Goal: Task Accomplishment & Management: Manage account settings

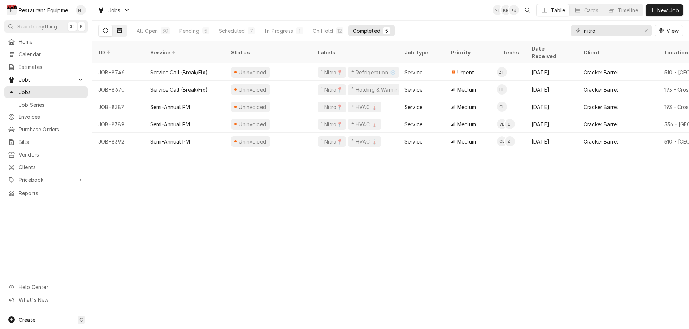
click at [119, 31] on icon "Dynamic Content Wrapper" at bounding box center [119, 30] width 5 height 5
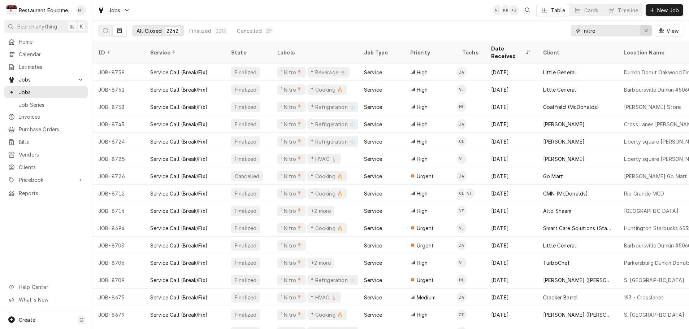
click at [645, 31] on icon "Erase input" at bounding box center [646, 30] width 3 height 3
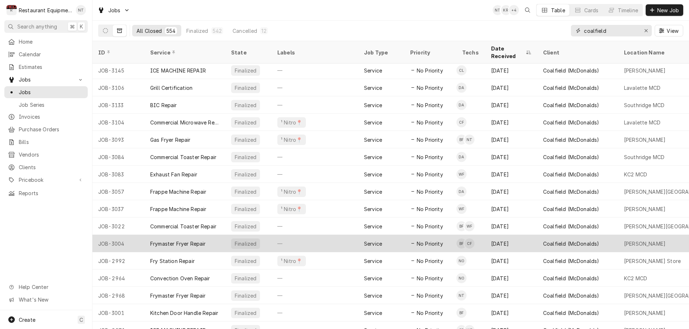
type input "coalfield"
click at [391, 235] on div "Service" at bounding box center [381, 243] width 46 height 17
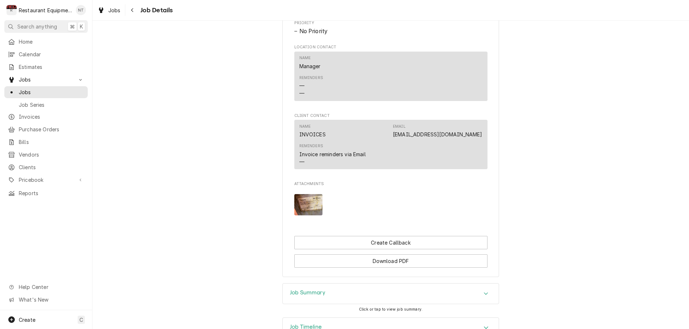
scroll to position [431, 0]
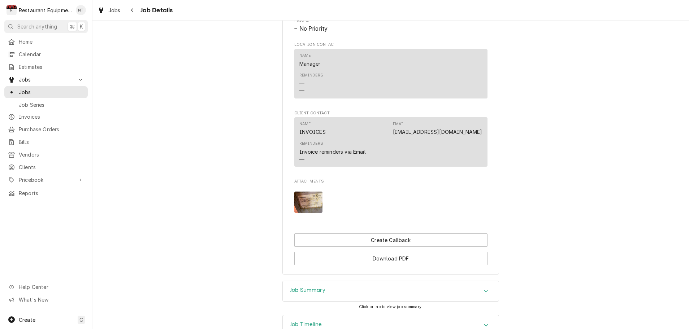
click at [314, 200] on img "Attachments" at bounding box center [308, 202] width 29 height 21
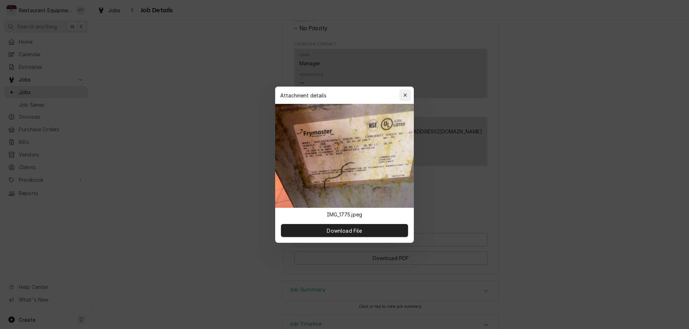
click at [407, 94] on icon "button" at bounding box center [404, 95] width 3 height 3
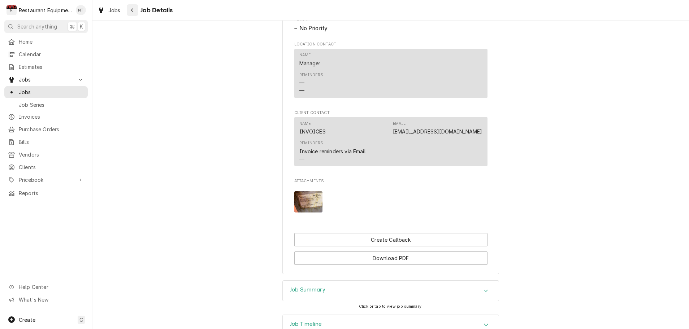
click at [131, 10] on icon "Navigate back" at bounding box center [132, 10] width 3 height 5
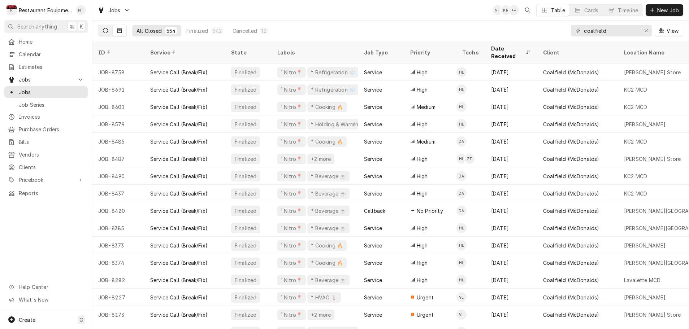
click at [106, 31] on icon "Dynamic Content Wrapper" at bounding box center [105, 30] width 5 height 5
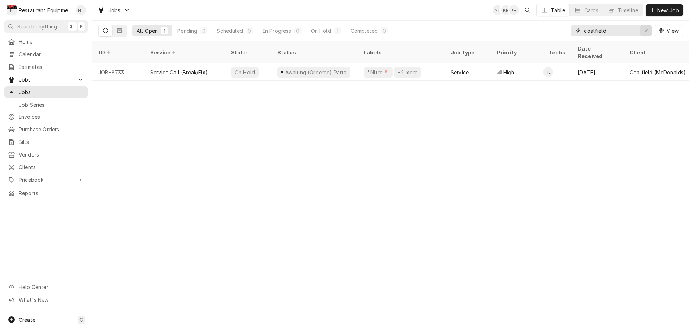
click at [647, 33] on icon "Erase input" at bounding box center [646, 30] width 4 height 5
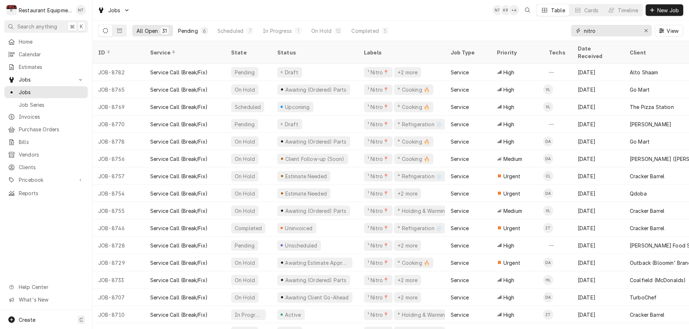
type input "nitro"
click at [199, 31] on button "Pending 6" at bounding box center [193, 31] width 39 height 12
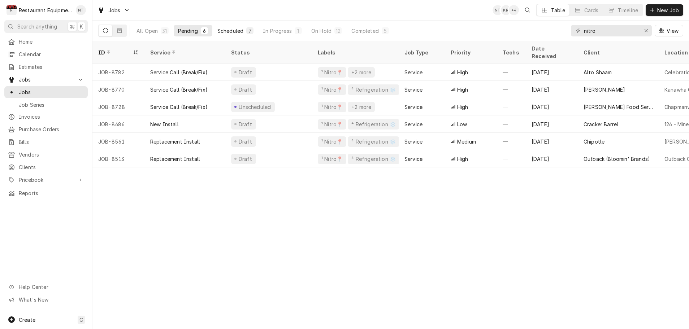
click at [234, 31] on div "Scheduled" at bounding box center [230, 31] width 26 height 8
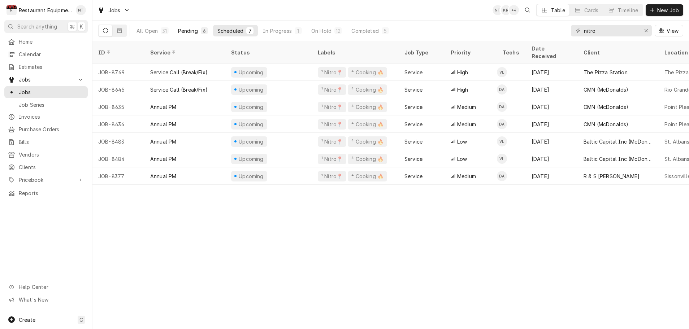
click at [192, 32] on div "Pending" at bounding box center [188, 31] width 20 height 8
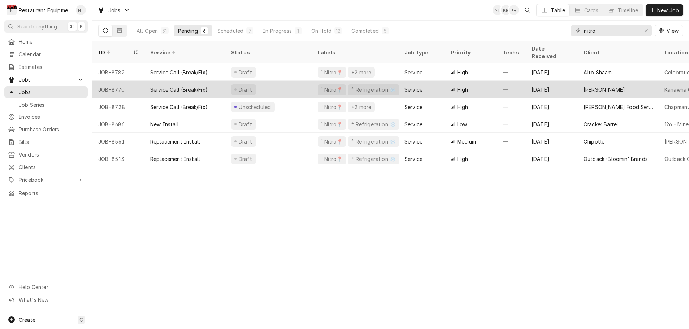
click at [292, 83] on div "Draft" at bounding box center [268, 89] width 87 height 17
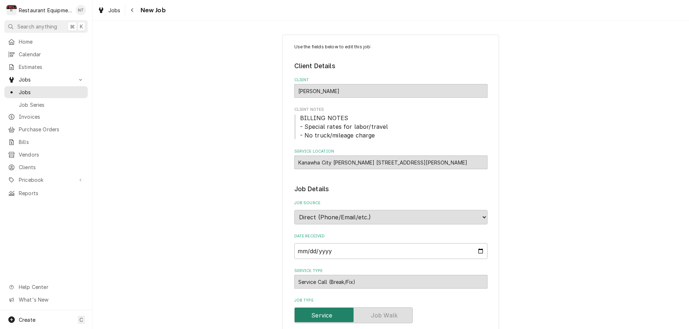
type textarea "x"
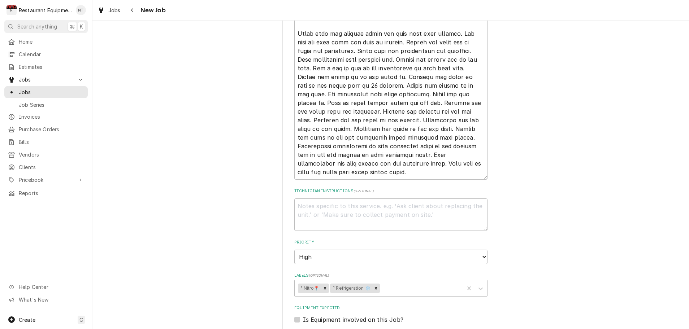
scroll to position [356, 0]
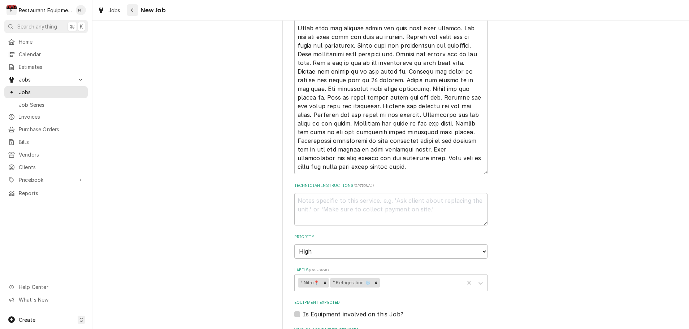
click at [133, 10] on icon "Navigate back" at bounding box center [132, 10] width 3 height 5
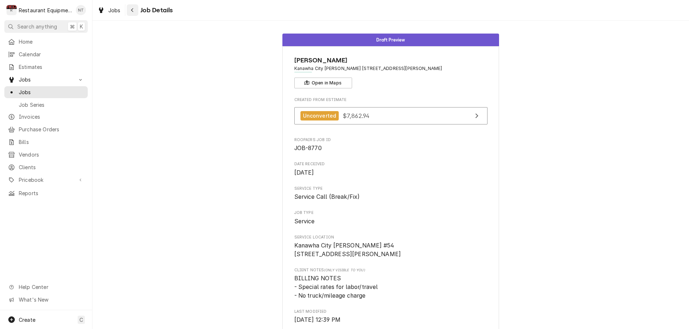
click at [131, 9] on icon "Navigate back" at bounding box center [132, 10] width 3 height 5
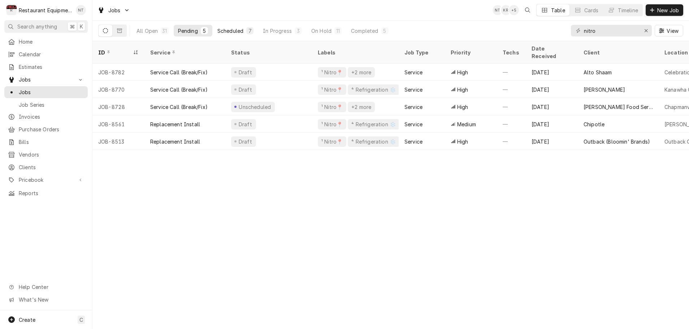
click at [235, 31] on div "Scheduled" at bounding box center [230, 31] width 26 height 8
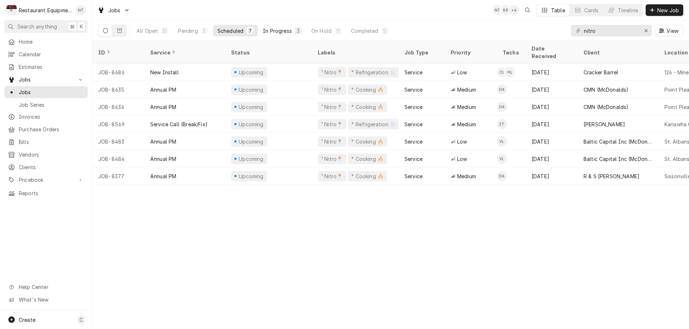
click at [282, 33] on div "In Progress" at bounding box center [277, 31] width 29 height 8
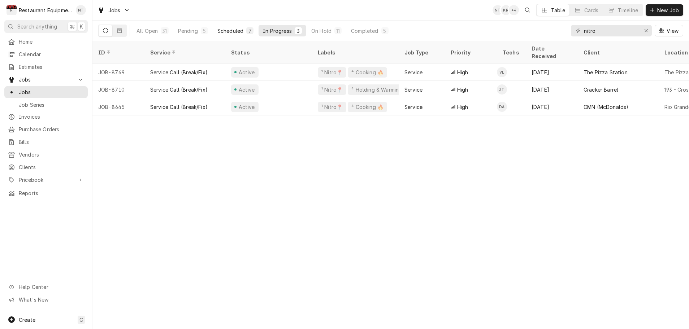
click at [248, 31] on div "7" at bounding box center [250, 31] width 4 height 8
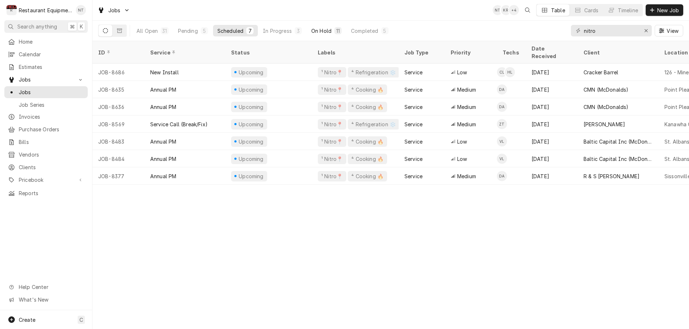
click at [325, 31] on div "On Hold" at bounding box center [321, 31] width 20 height 8
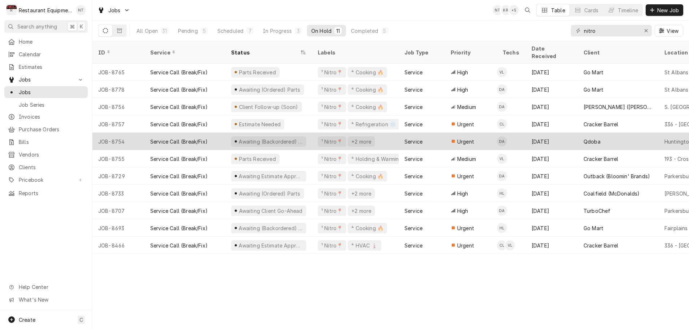
click at [300, 138] on div "Awaiting (Backordered) Parts" at bounding box center [270, 142] width 65 height 8
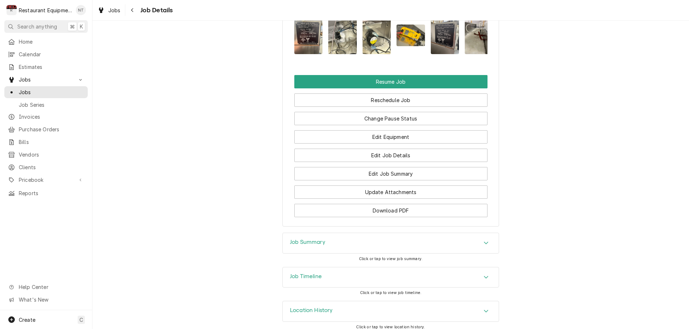
scroll to position [852, 0]
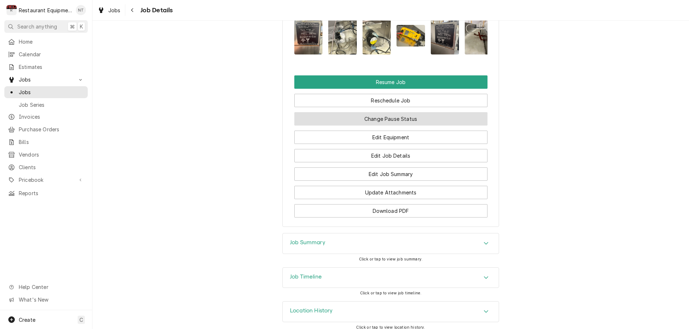
click at [366, 117] on button "Change Pause Status" at bounding box center [390, 118] width 193 height 13
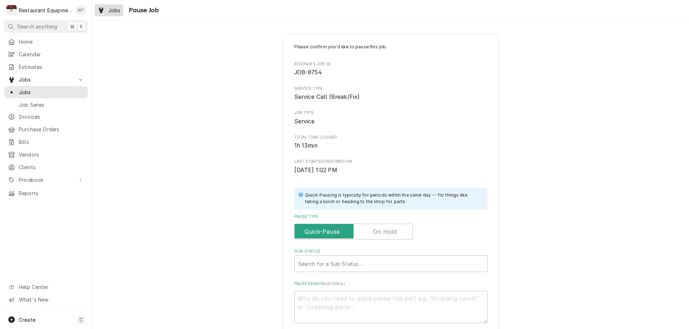
click at [116, 12] on span "Jobs" at bounding box center [114, 10] width 12 height 8
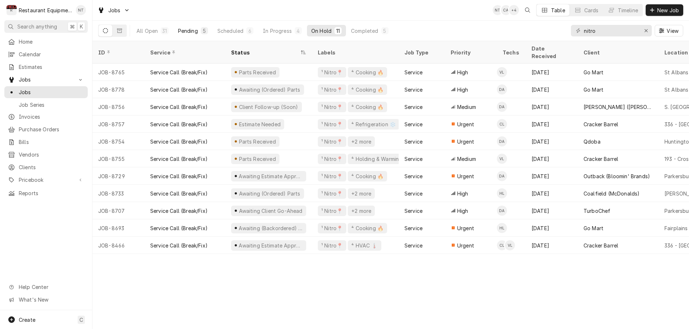
scroll to position [0, 0]
click at [187, 31] on div "Pending" at bounding box center [188, 31] width 20 height 8
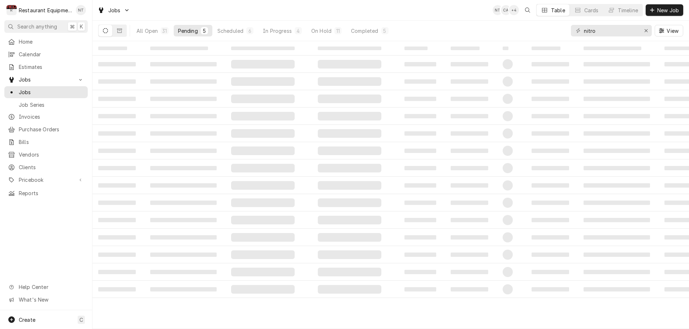
scroll to position [0, 0]
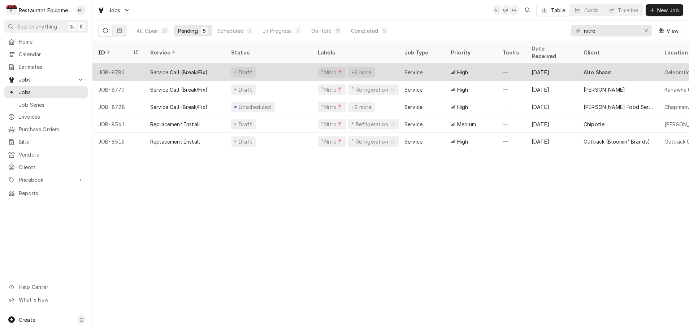
click at [275, 66] on div "Draft" at bounding box center [268, 72] width 87 height 17
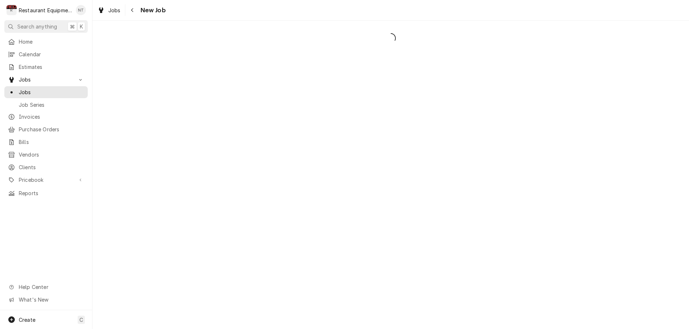
scroll to position [0, 0]
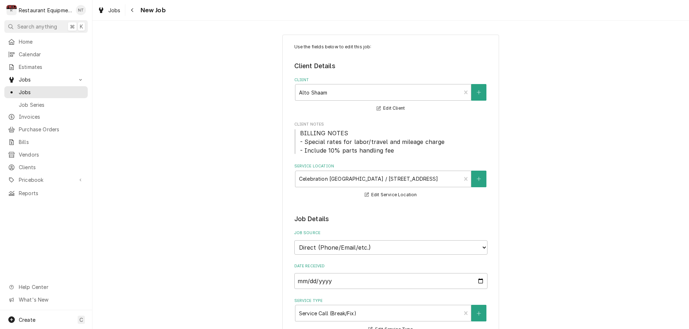
type textarea "x"
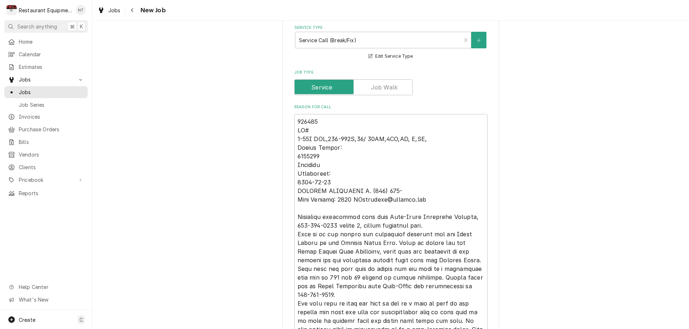
scroll to position [272, 0]
click at [135, 11] on div "Navigate back" at bounding box center [132, 9] width 7 height 7
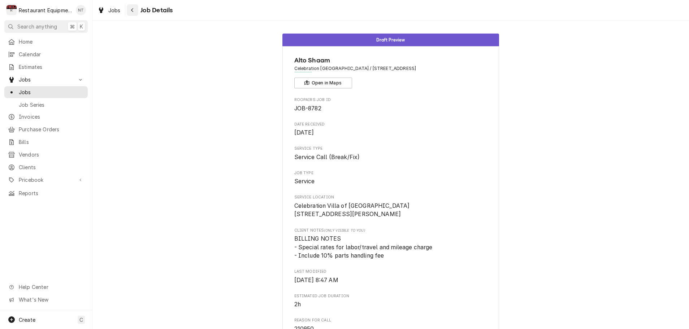
click at [135, 10] on div "Navigate back" at bounding box center [132, 9] width 7 height 7
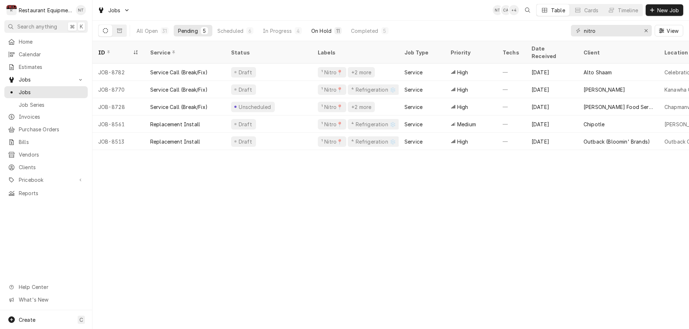
click at [317, 30] on div "On Hold" at bounding box center [321, 31] width 20 height 8
